Goal: Navigation & Orientation: Understand site structure

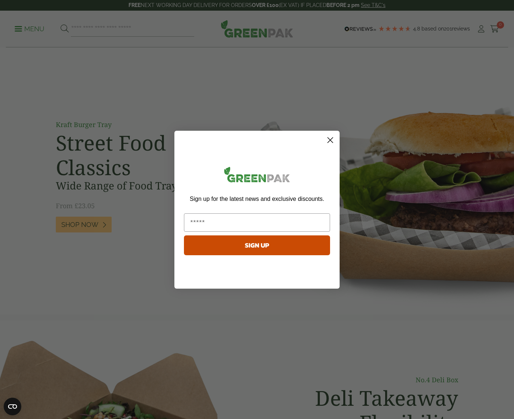
scroll to position [15, 0]
